Goal: Task Accomplishment & Management: Manage account settings

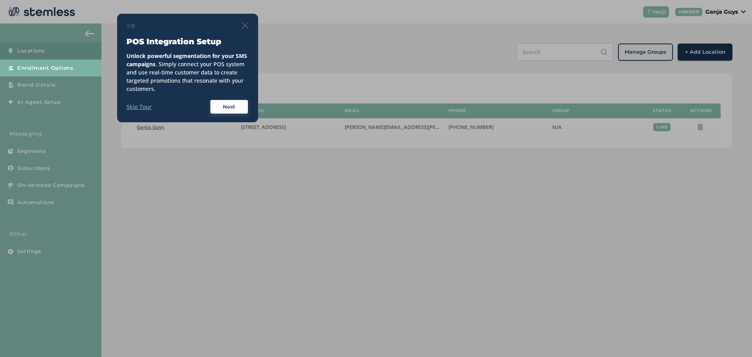
click at [245, 26] on img at bounding box center [245, 25] width 7 height 7
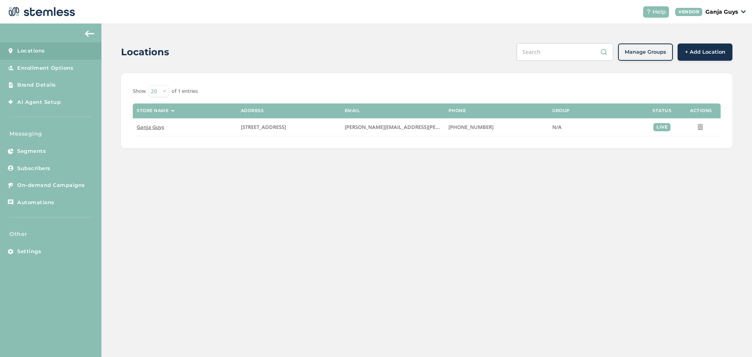
click at [744, 15] on div "VENDOR Ganja Guys" at bounding box center [710, 12] width 71 height 8
click at [173, 230] on div "Locations Manage Groups + Add Location Show 20 50 100 of 1 entries Store name A…" at bounding box center [426, 190] width 651 height 333
click at [29, 253] on span "Settings" at bounding box center [29, 252] width 24 height 8
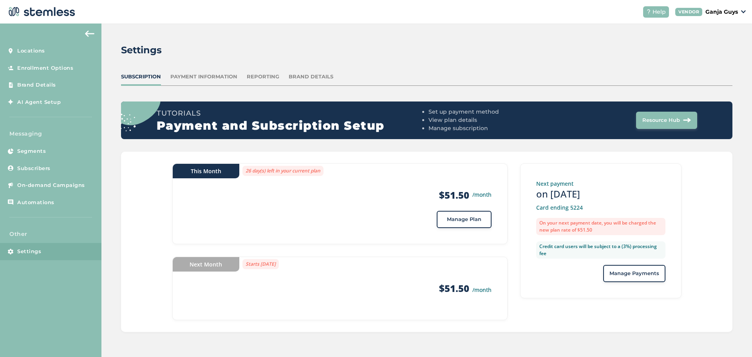
click at [470, 221] on span "Manage Plan" at bounding box center [464, 219] width 34 height 8
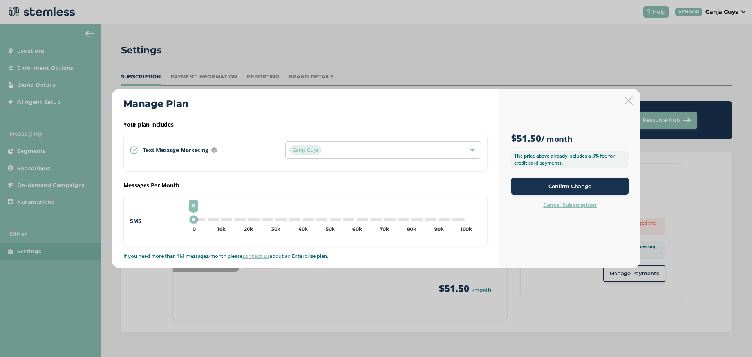
click at [211, 222] on div "0 0 5k 10k 15k 20k 25k 30k 35k 40k 45k 50k 55k 60k 65k 70k 75k 80k 85k 90k 95k …" at bounding box center [329, 219] width 278 height 9
click at [207, 221] on div "5,000" at bounding box center [207, 219] width 8 height 8
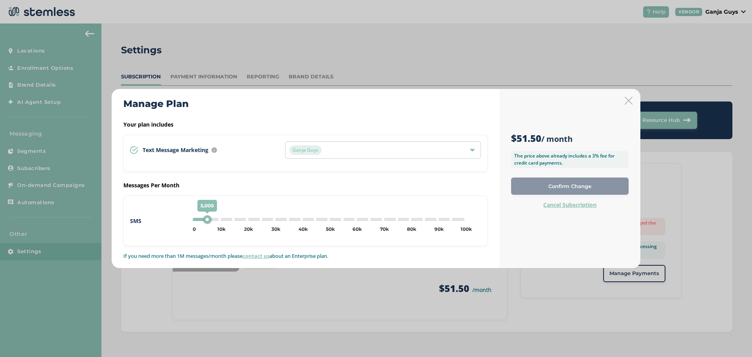
click at [229, 219] on div "5,000 0 5k 10k 15k 20k 25k 30k 35k 40k 45k 50k 55k 60k 65k 70k 75k 80k 85k 90k …" at bounding box center [329, 219] width 272 height 3
type input "15000"
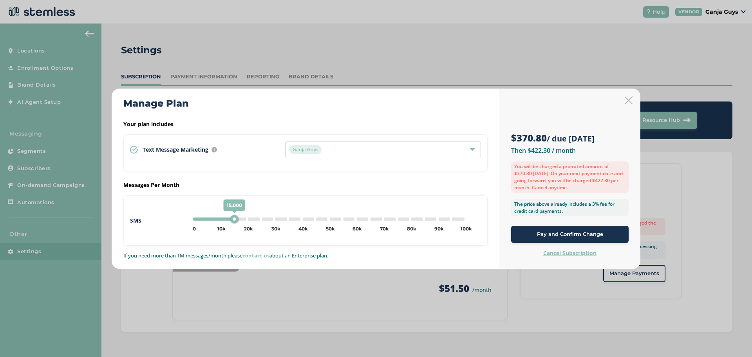
drag, startPoint x: 354, startPoint y: 152, endPoint x: 358, endPoint y: 153, distance: 4.1
click at [354, 152] on div "Ganja Guys" at bounding box center [378, 149] width 179 height 9
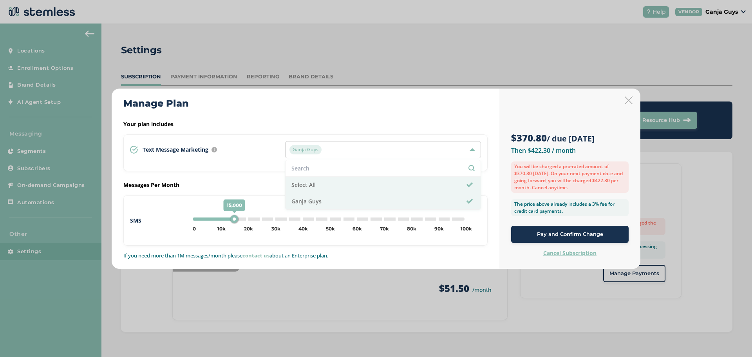
click at [395, 126] on label "Your plan includes" at bounding box center [305, 124] width 364 height 8
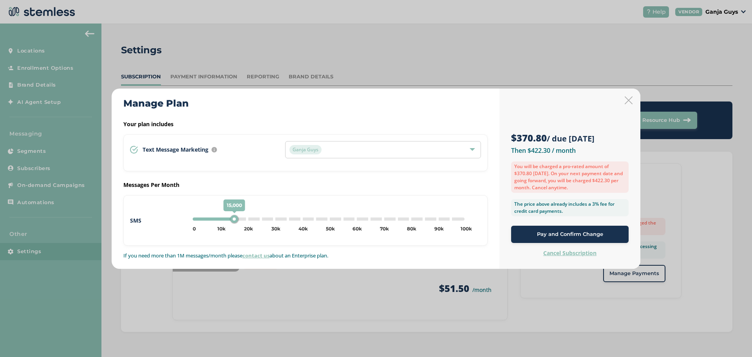
click at [632, 101] on icon at bounding box center [629, 100] width 8 height 8
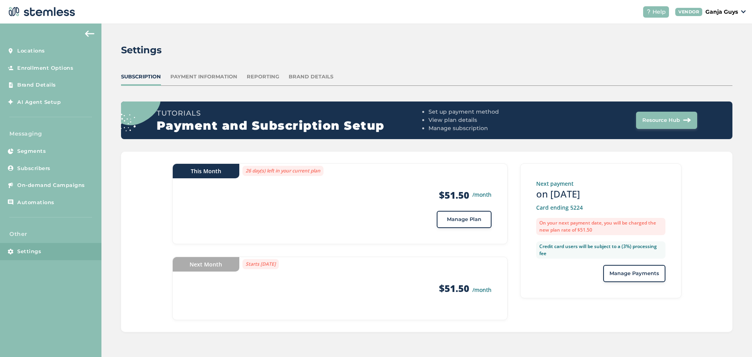
click at [742, 9] on div "VENDOR Ganja Guys" at bounding box center [710, 12] width 71 height 8
click at [463, 219] on span "Manage Plan" at bounding box center [464, 219] width 34 height 8
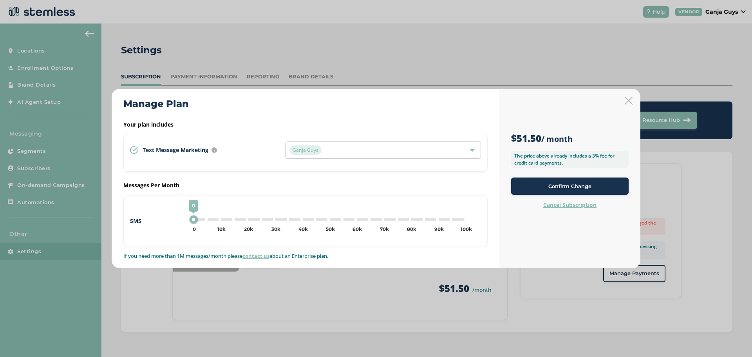
click at [583, 206] on label "Cancel Subscription" at bounding box center [569, 205] width 53 height 8
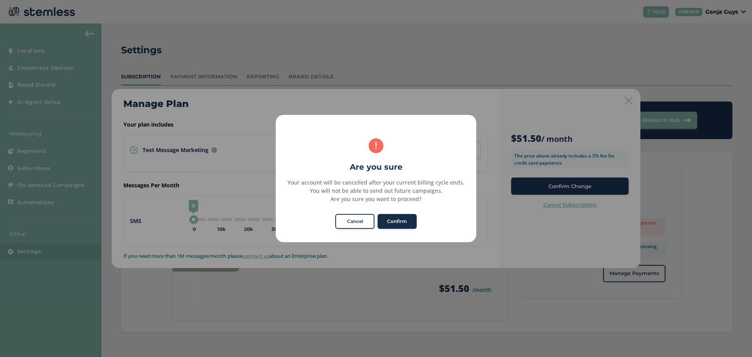
click at [396, 221] on button "Confirm" at bounding box center [397, 221] width 39 height 15
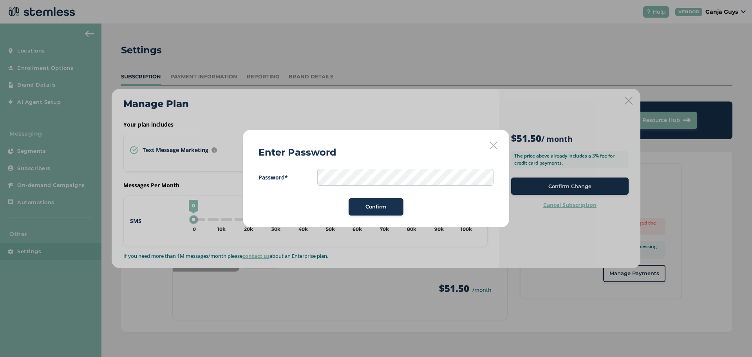
click at [395, 188] on span "Password* Confirm" at bounding box center [376, 192] width 235 height 47
click at [382, 208] on span "Confirm" at bounding box center [375, 207] width 21 height 8
